Goal: Task Accomplishment & Management: Use online tool/utility

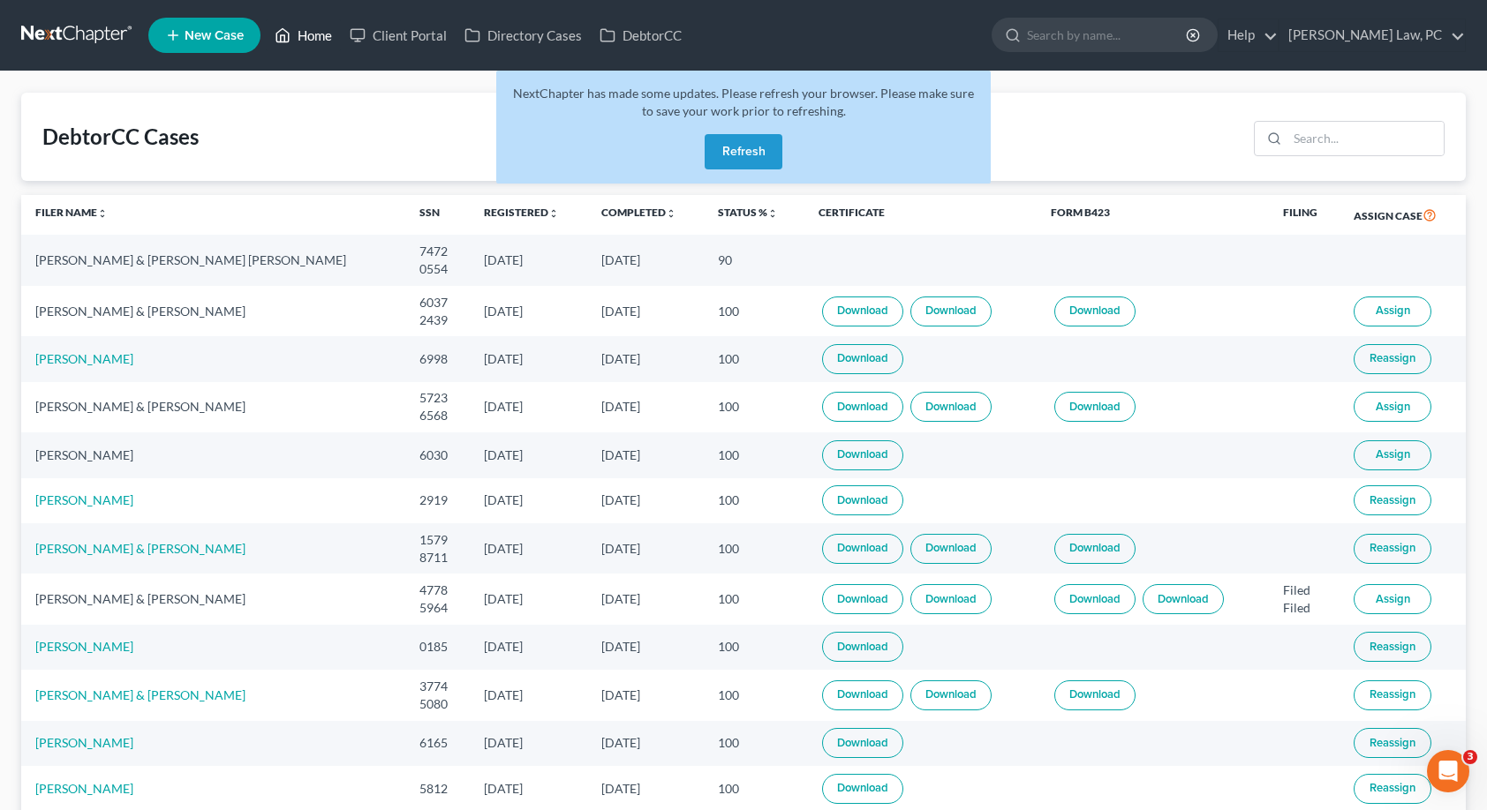
click at [326, 34] on link "Home" at bounding box center [303, 35] width 75 height 32
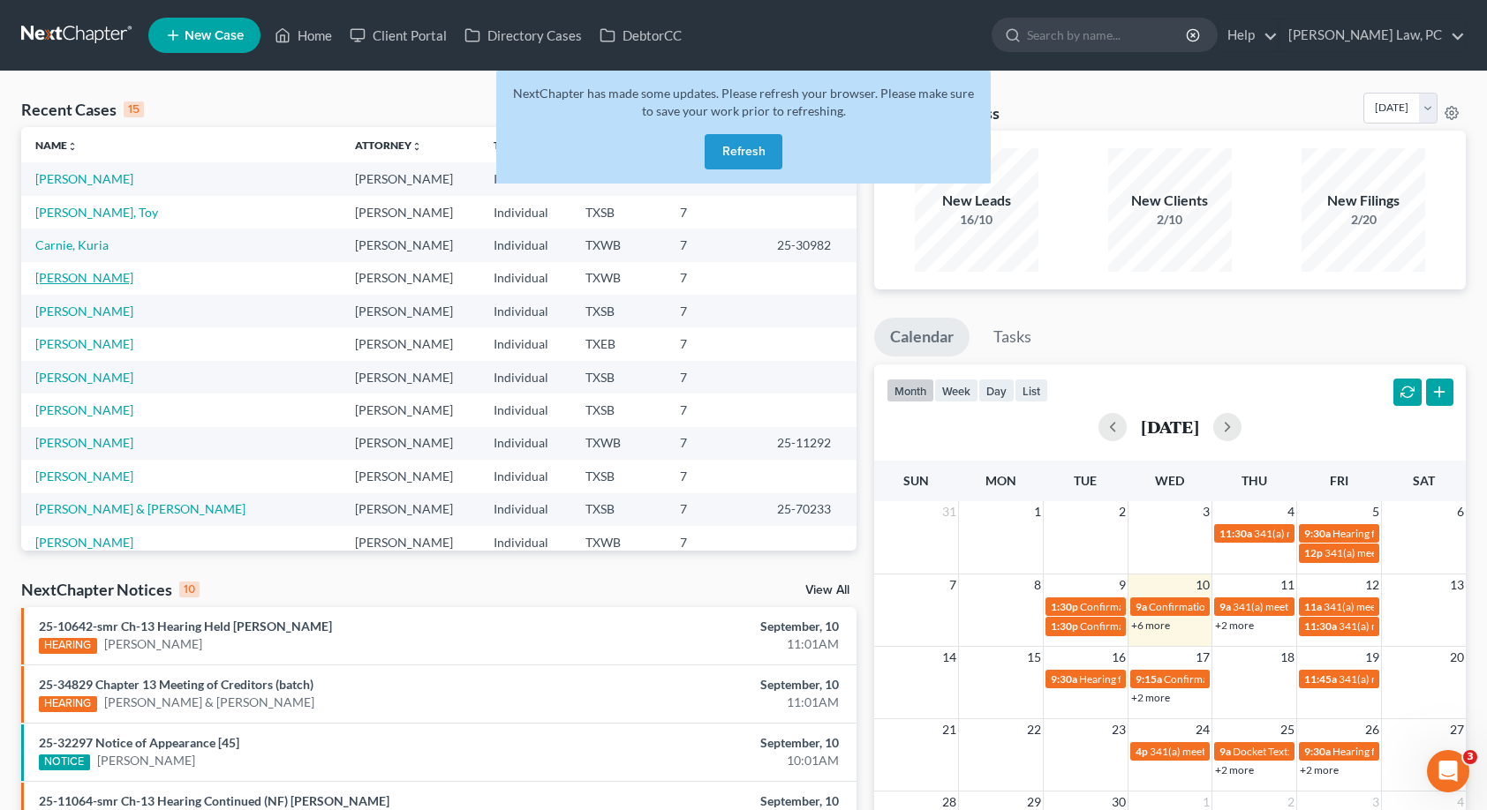
click at [81, 280] on link "[PERSON_NAME]" at bounding box center [84, 277] width 98 height 15
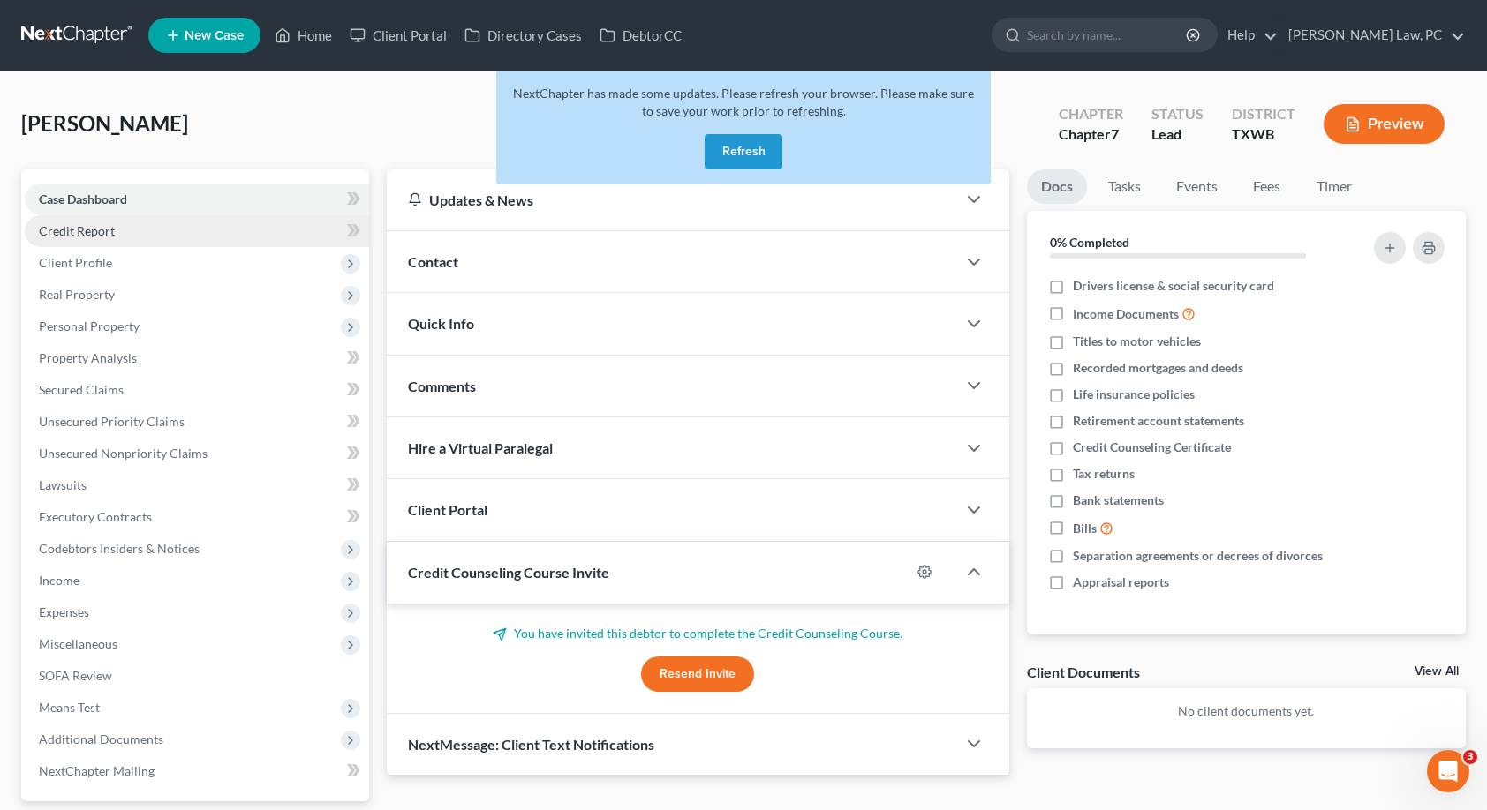
click at [124, 227] on link "Credit Report" at bounding box center [197, 231] width 344 height 32
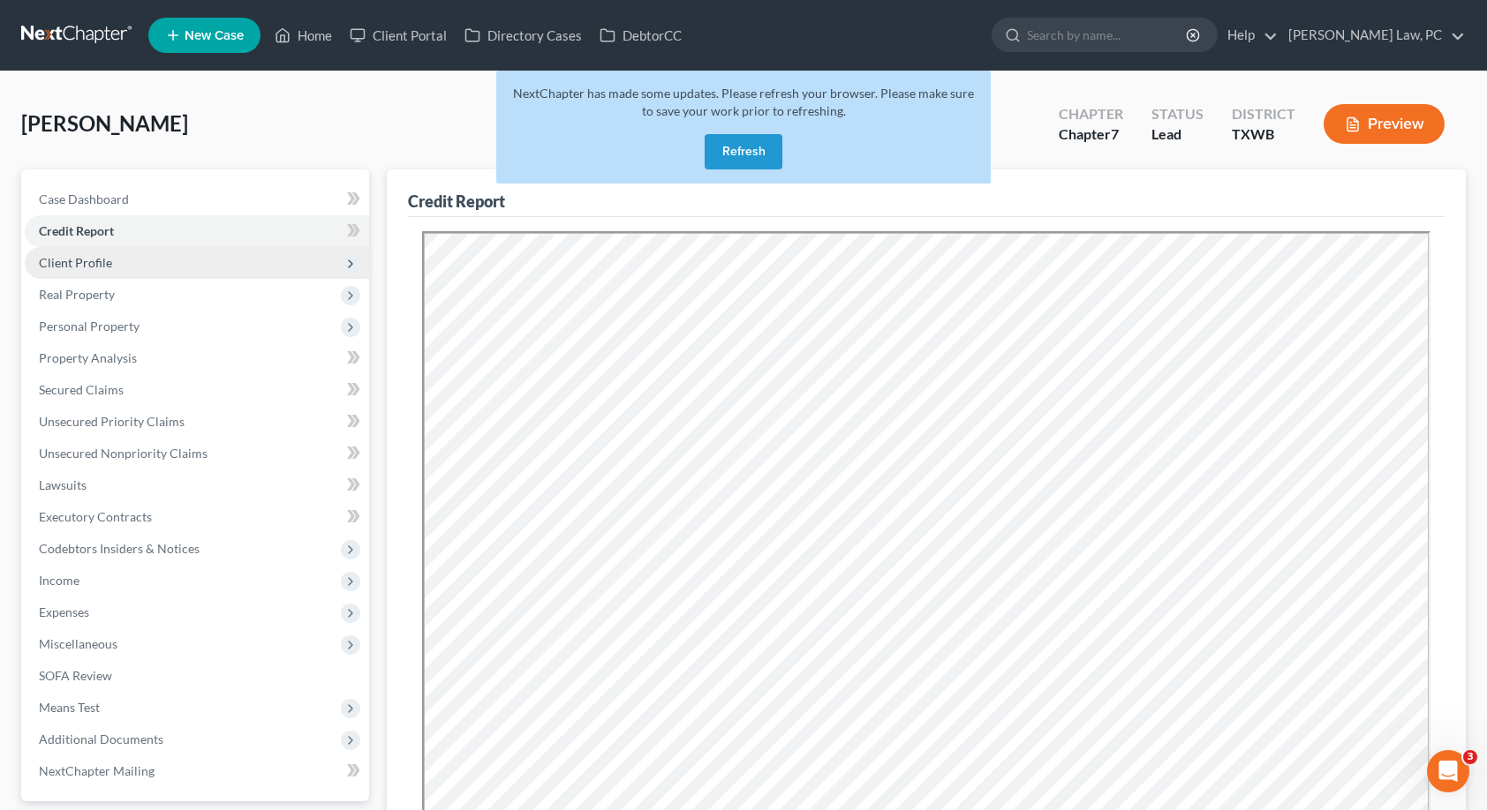
click at [114, 263] on span "Client Profile" at bounding box center [197, 263] width 344 height 32
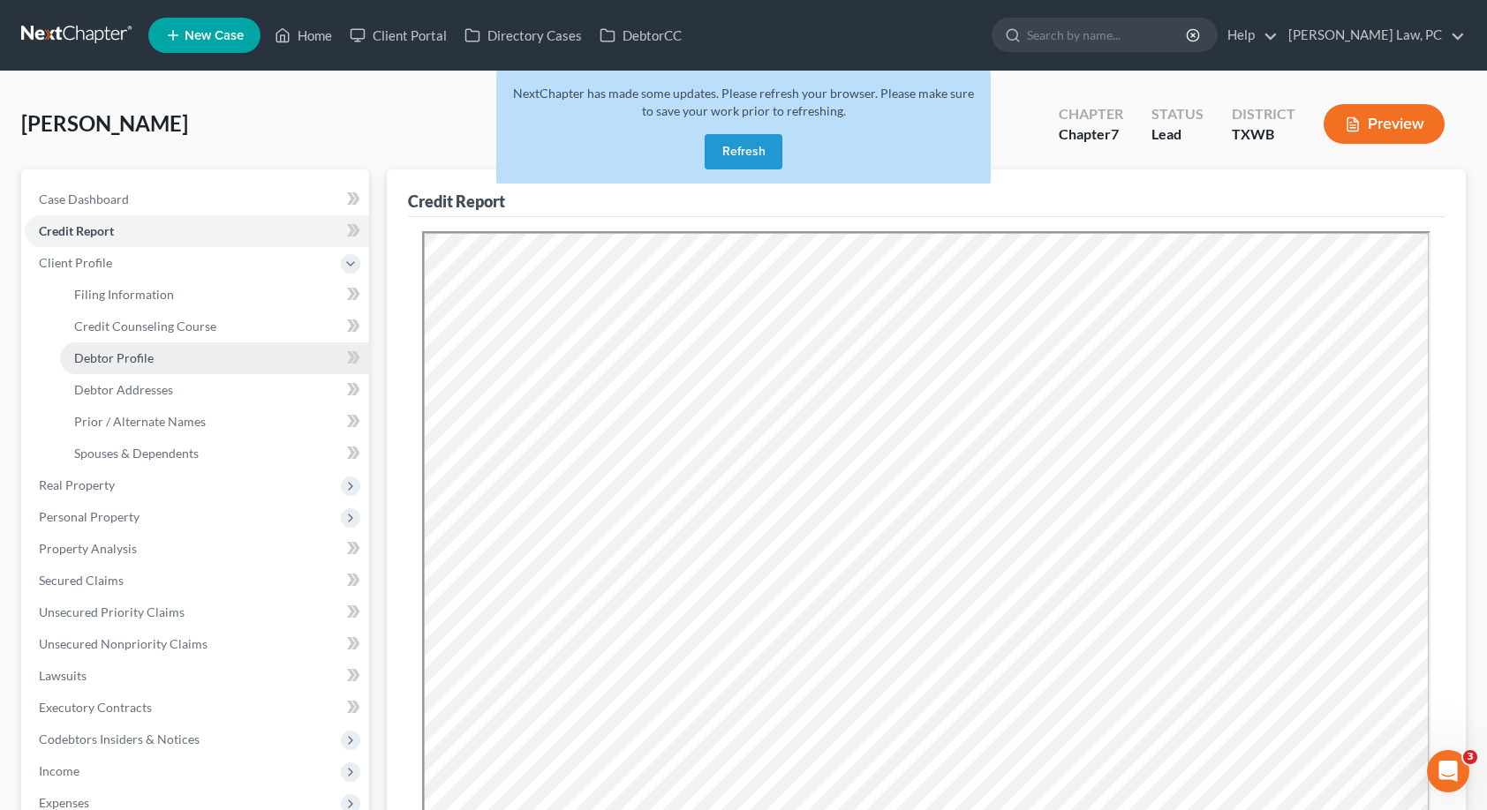
click at [117, 358] on span "Debtor Profile" at bounding box center [113, 357] width 79 height 15
select select "3"
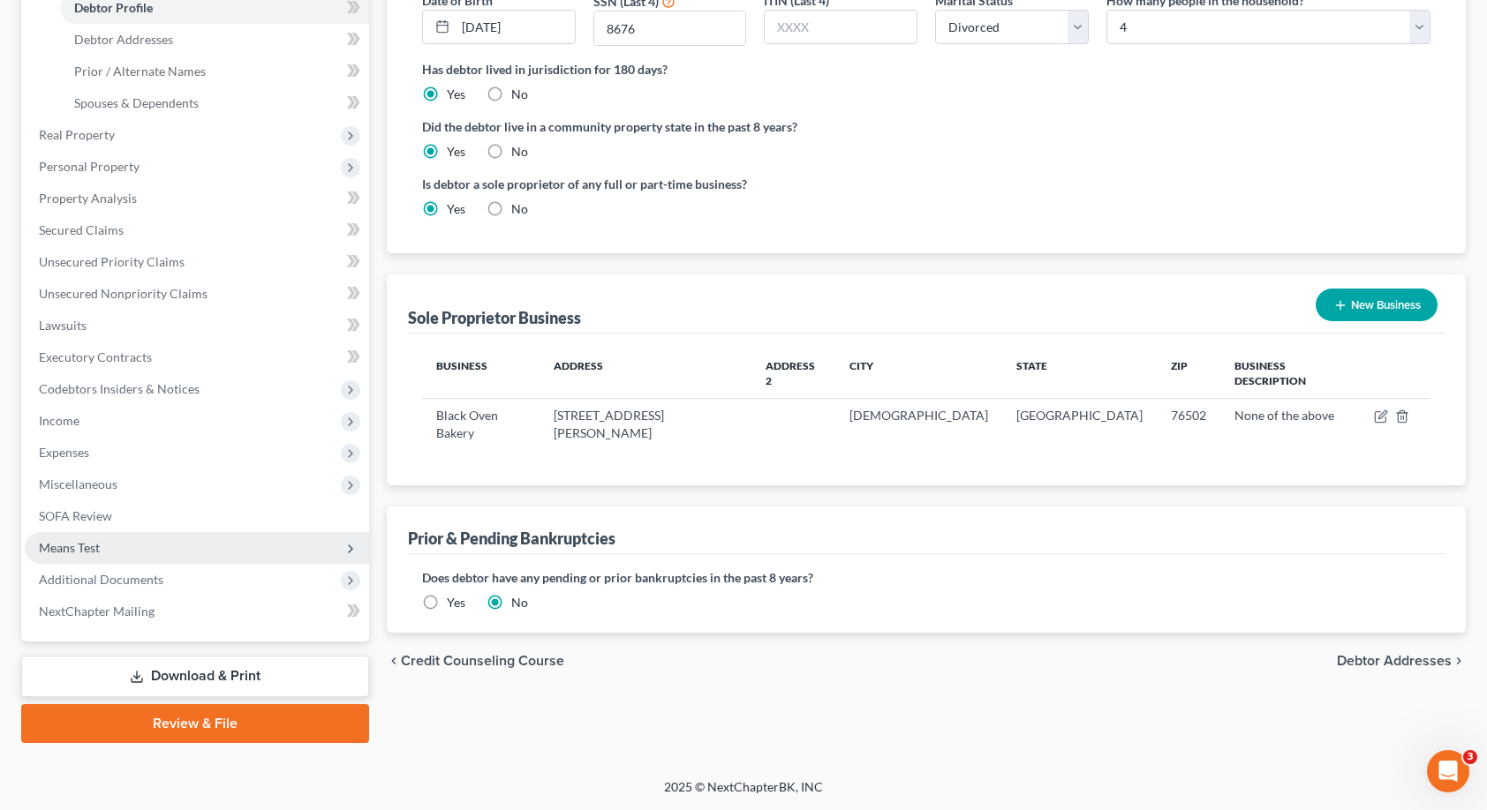
click at [85, 548] on span "Means Test" at bounding box center [69, 547] width 61 height 15
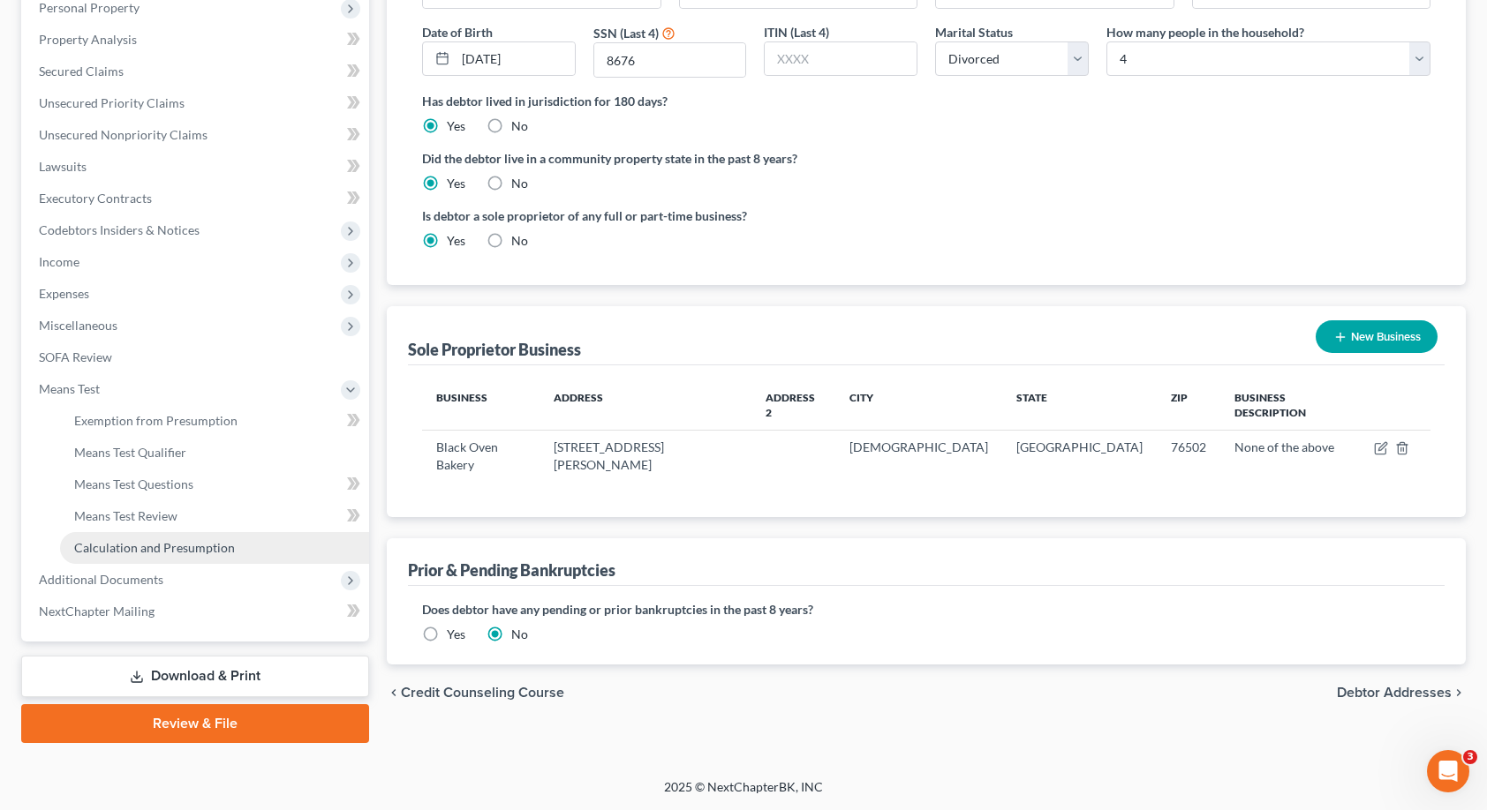
scroll to position [319, 0]
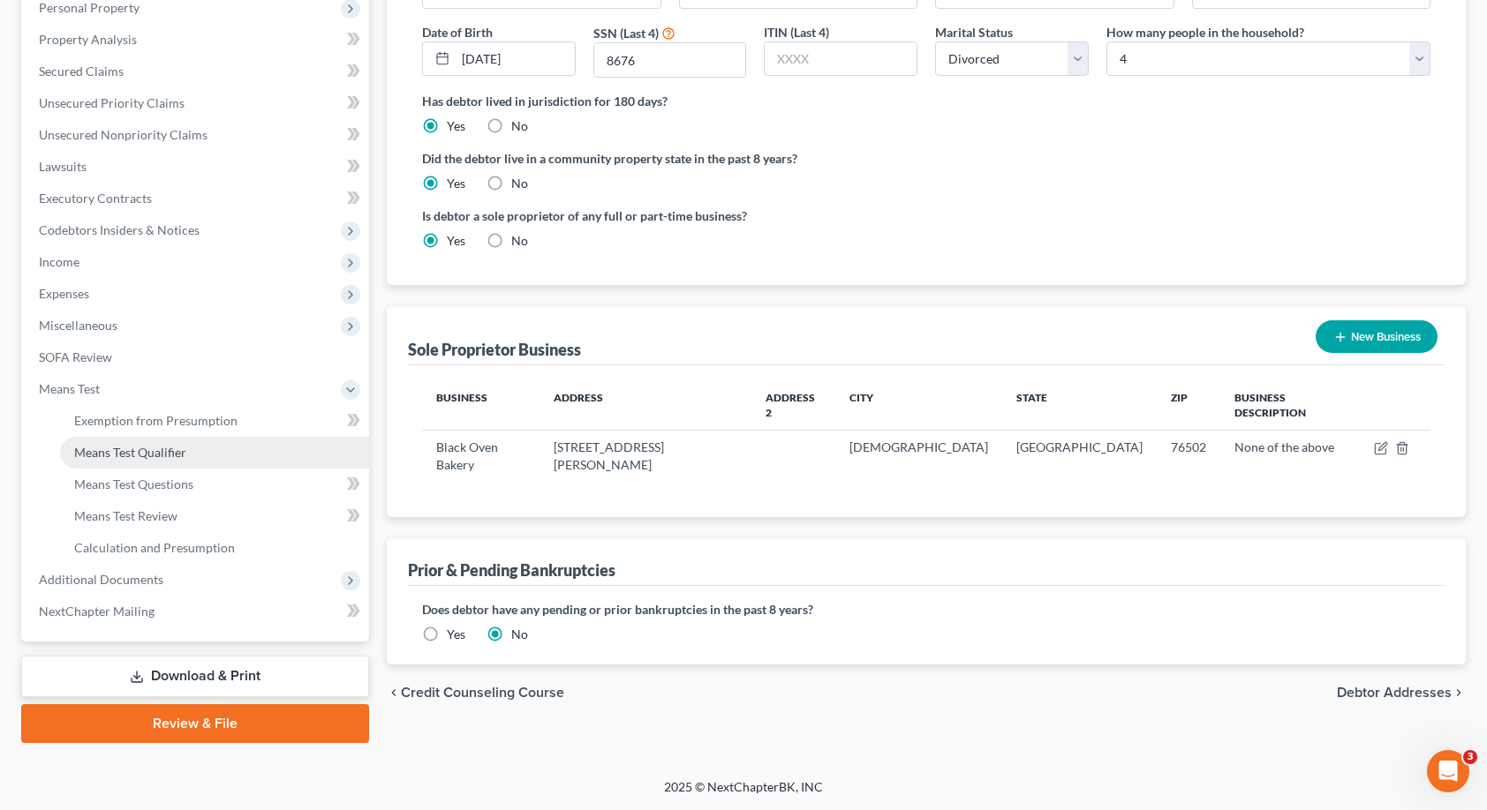
click at [153, 452] on span "Means Test Qualifier" at bounding box center [130, 452] width 112 height 15
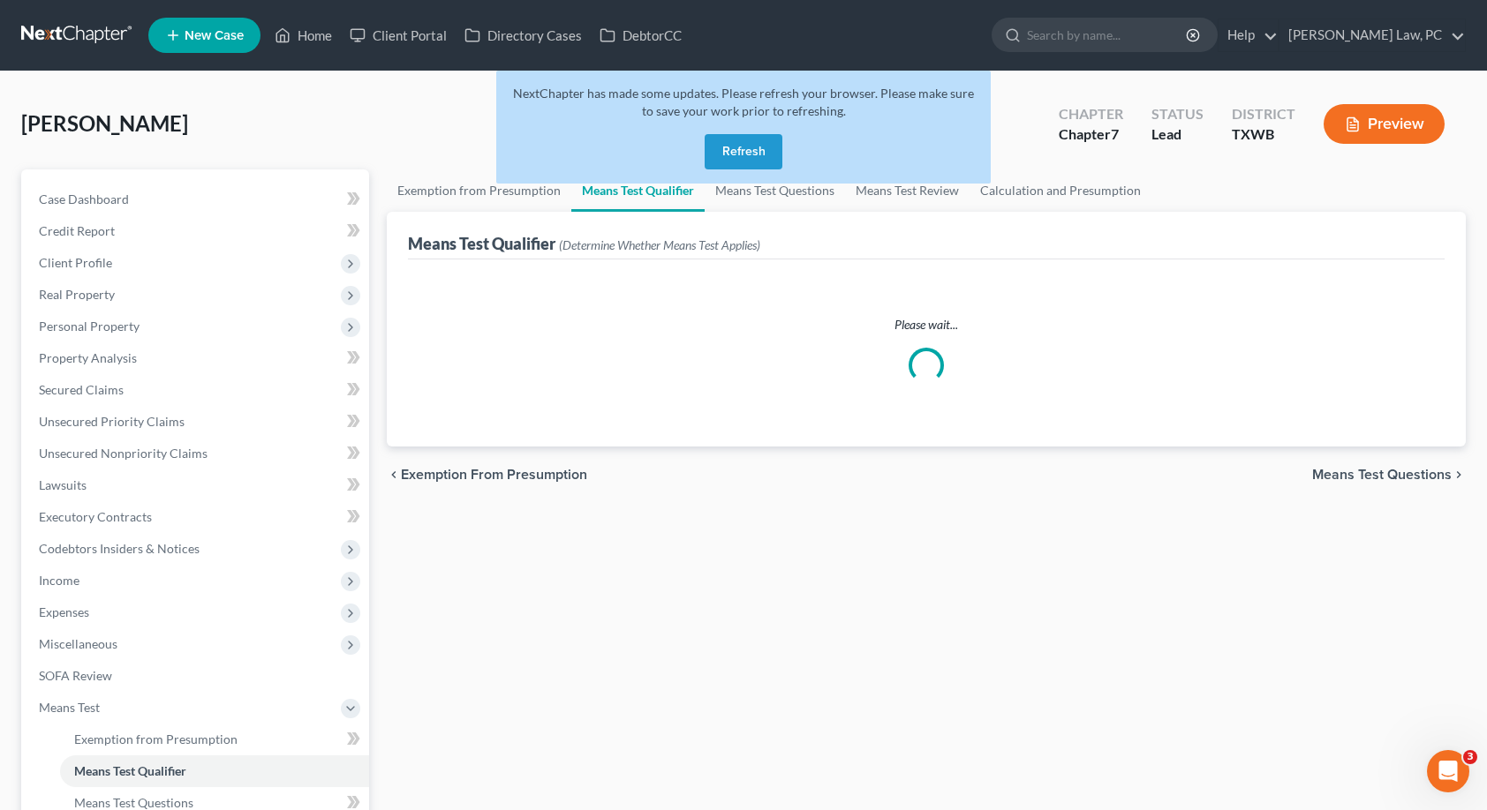
click at [765, 137] on button "Refresh" at bounding box center [744, 151] width 78 height 35
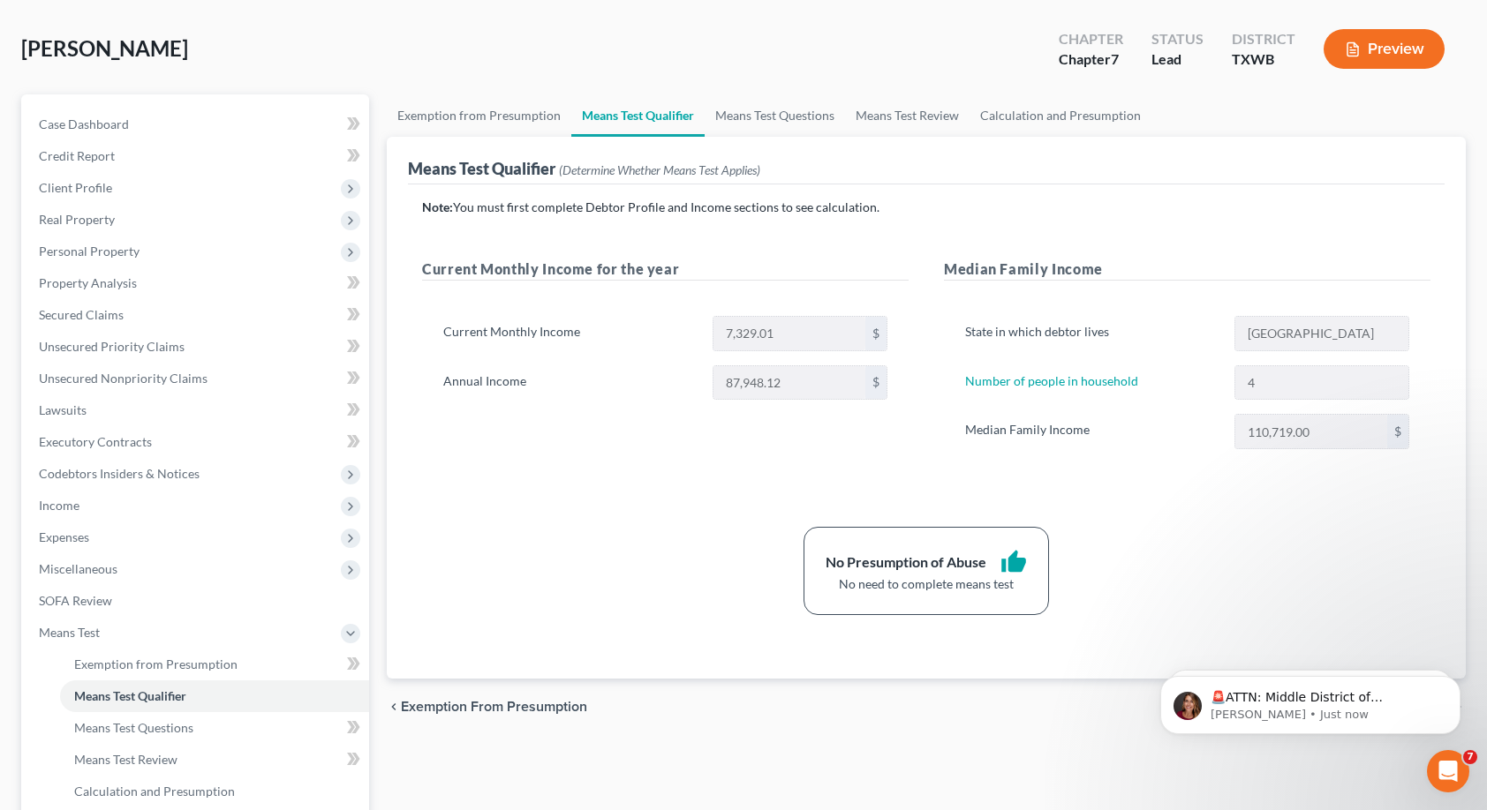
scroll to position [77, 0]
click at [799, 120] on link "Means Test Questions" at bounding box center [775, 114] width 140 height 42
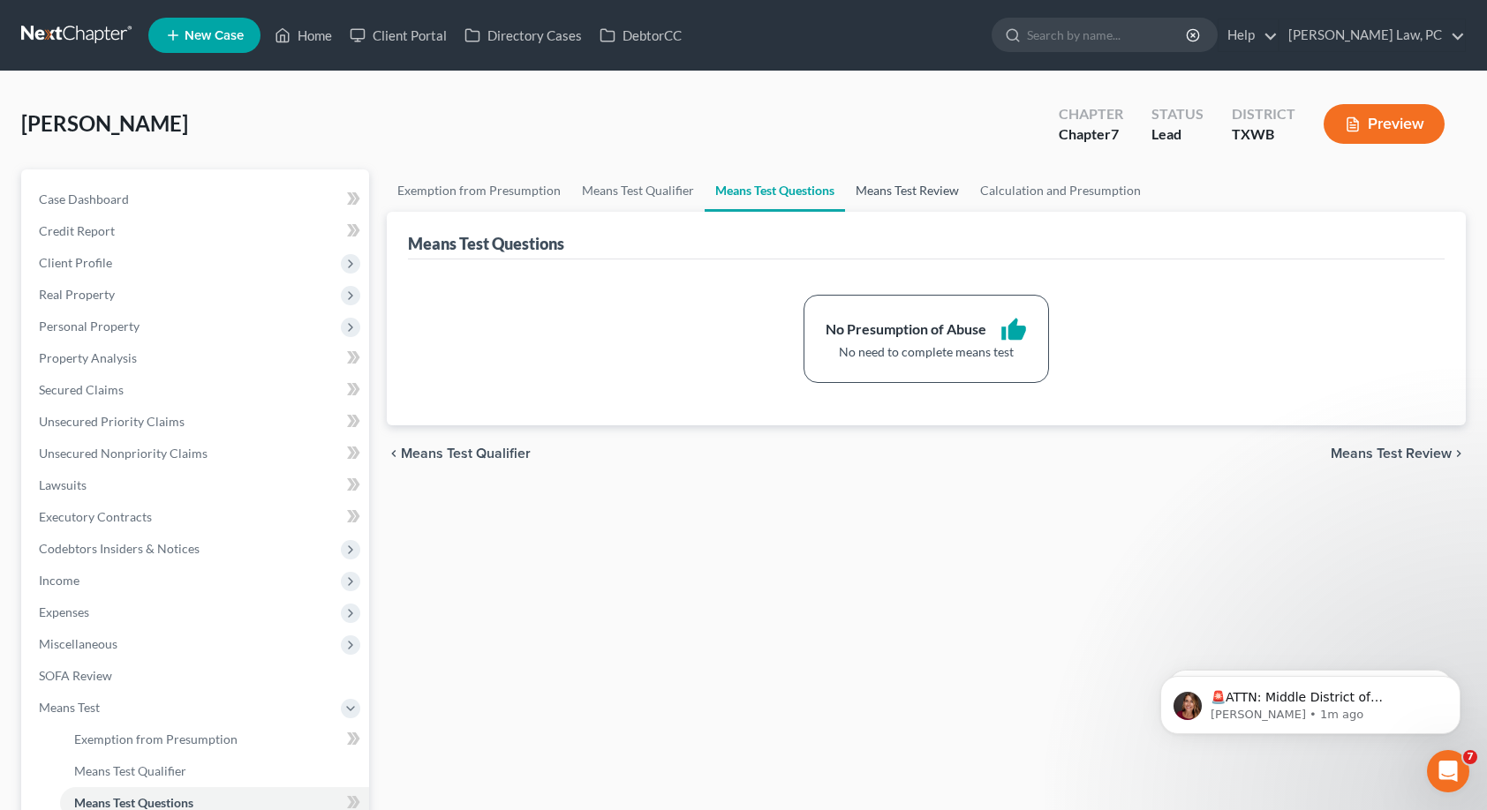
click at [904, 192] on link "Means Test Review" at bounding box center [907, 191] width 124 height 42
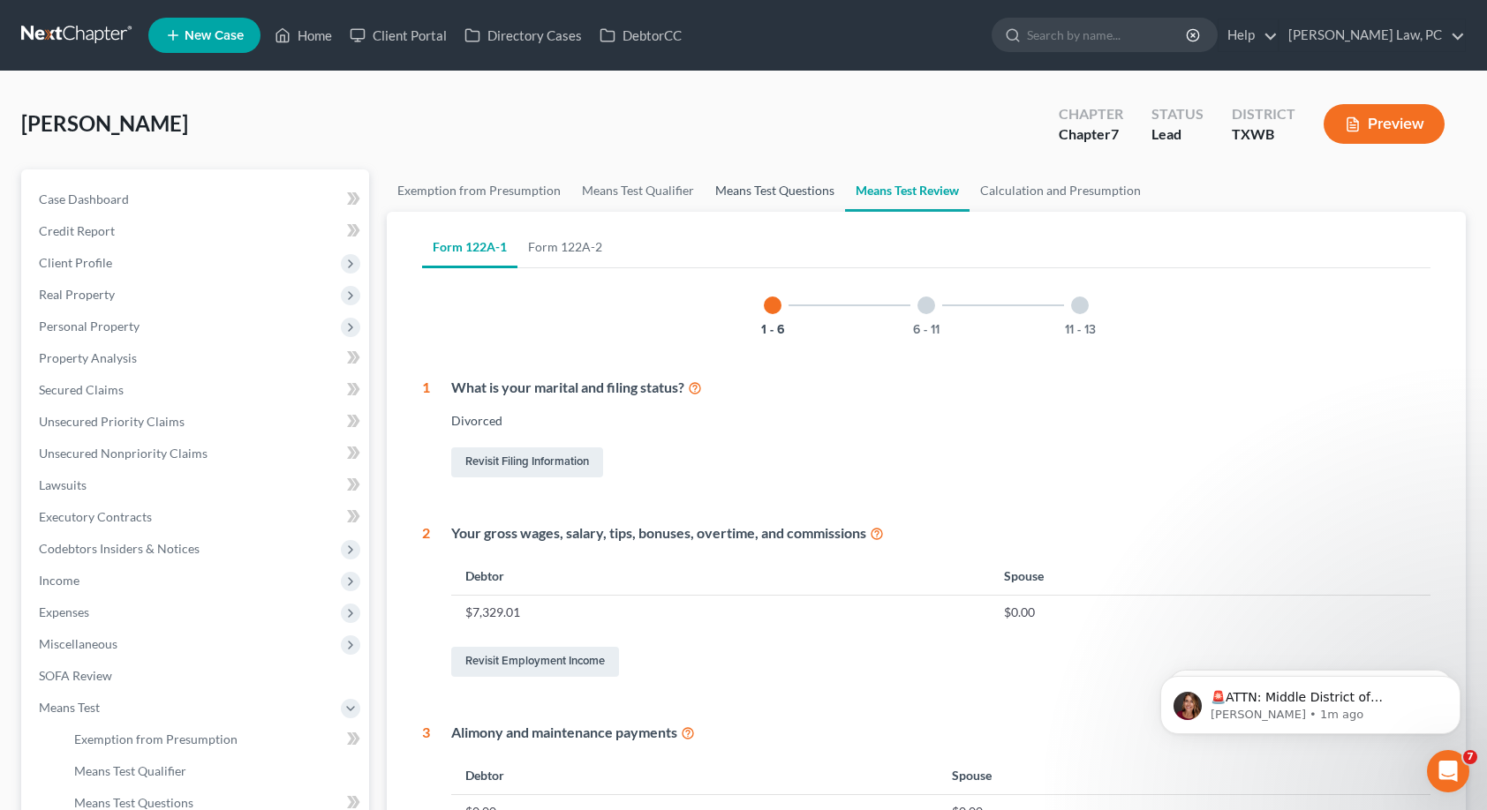
click at [757, 210] on link "Means Test Questions" at bounding box center [775, 191] width 140 height 42
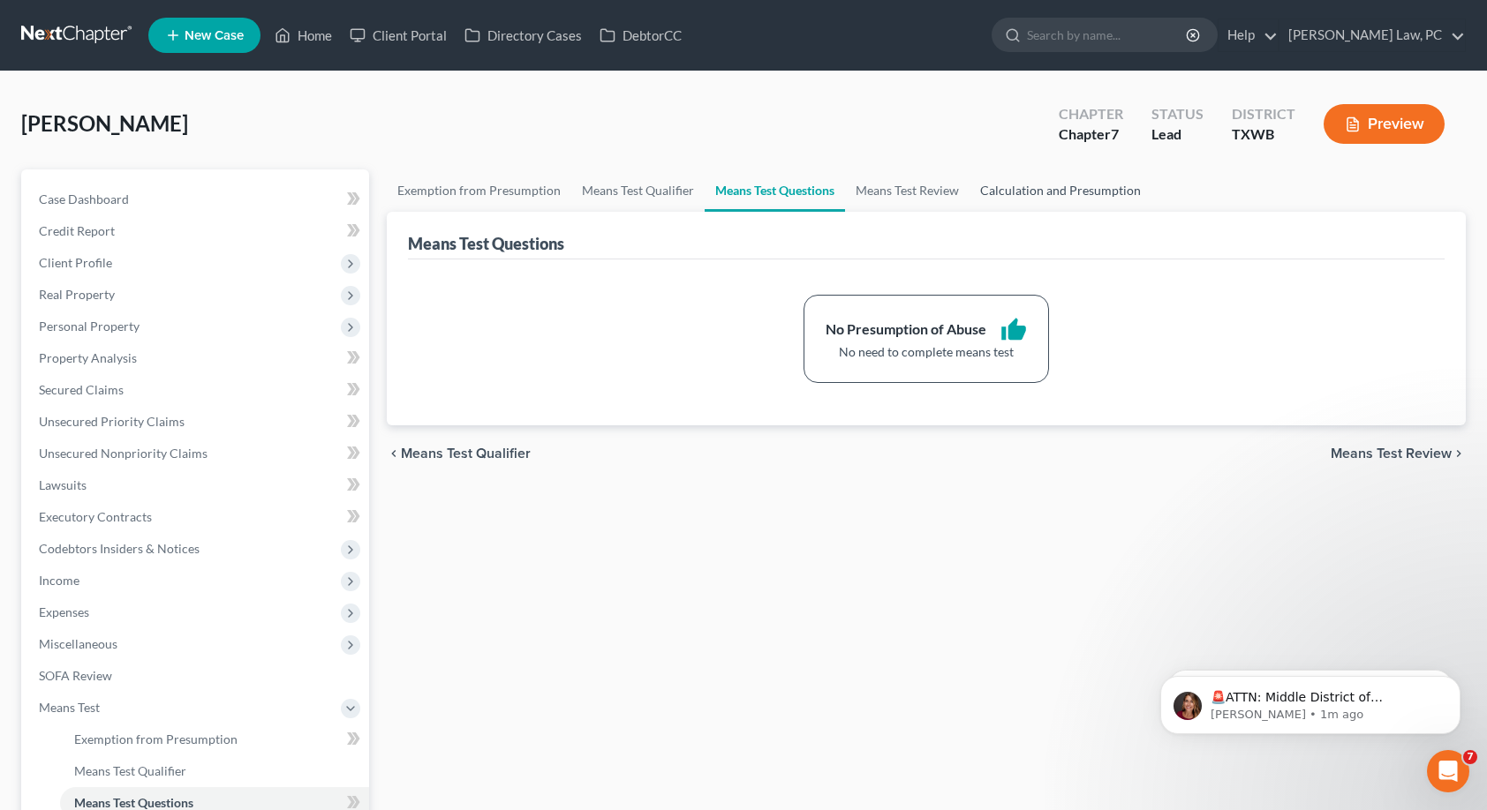
click at [1076, 201] on link "Calculation and Presumption" at bounding box center [1060, 191] width 182 height 42
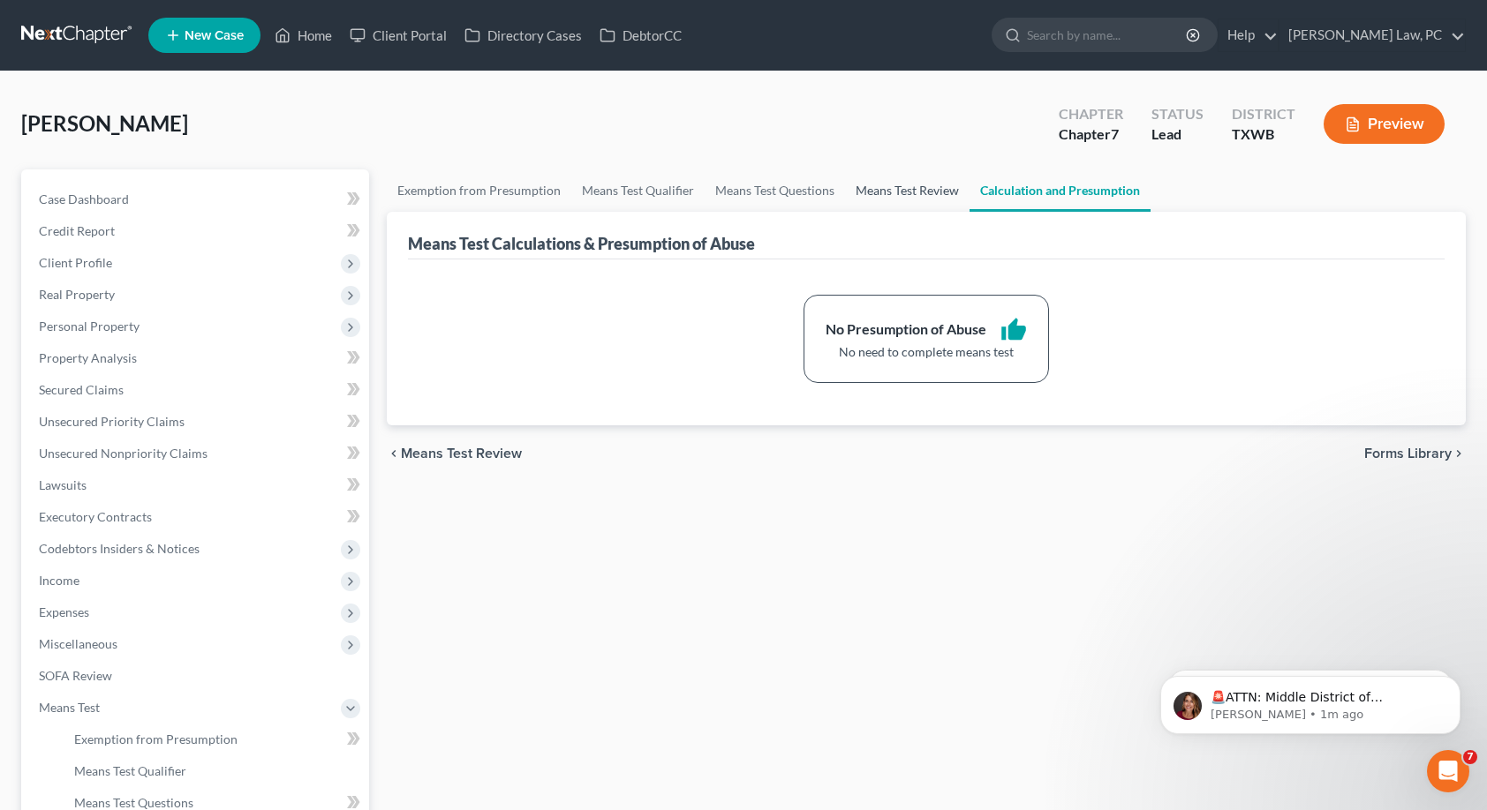
click at [924, 200] on link "Means Test Review" at bounding box center [907, 191] width 124 height 42
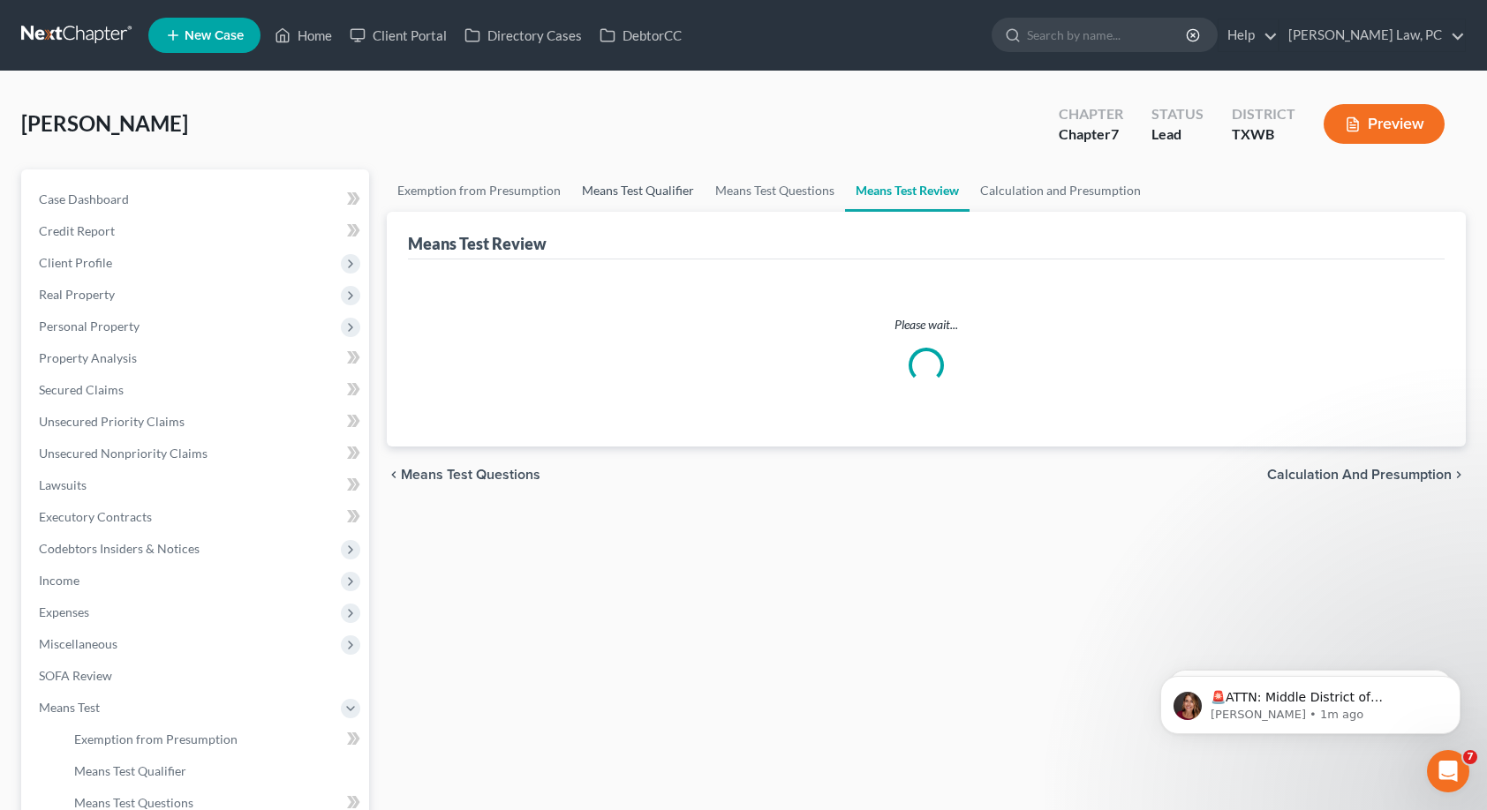
click at [627, 195] on link "Means Test Qualifier" at bounding box center [637, 191] width 133 height 42
